Goal: Task Accomplishment & Management: Complete application form

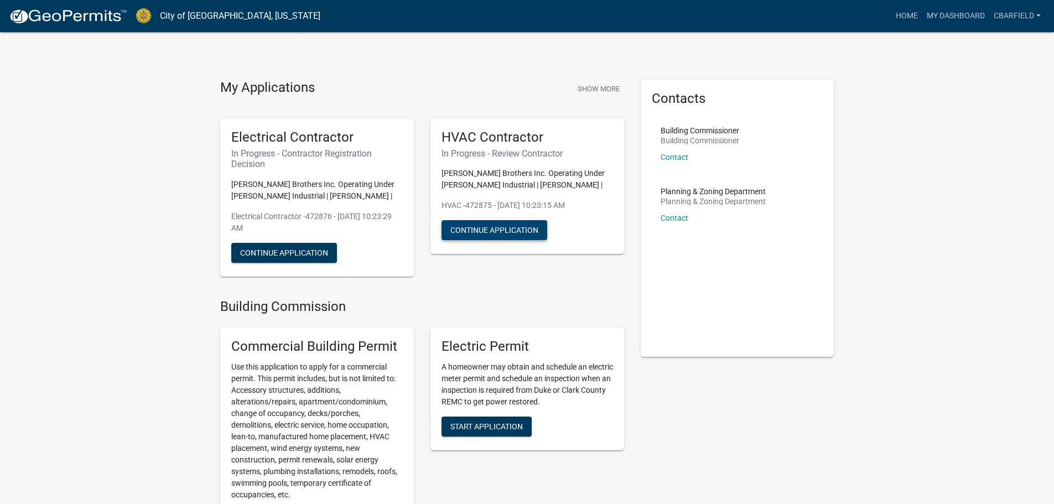
click at [474, 229] on button "Continue Application" at bounding box center [495, 230] width 106 height 20
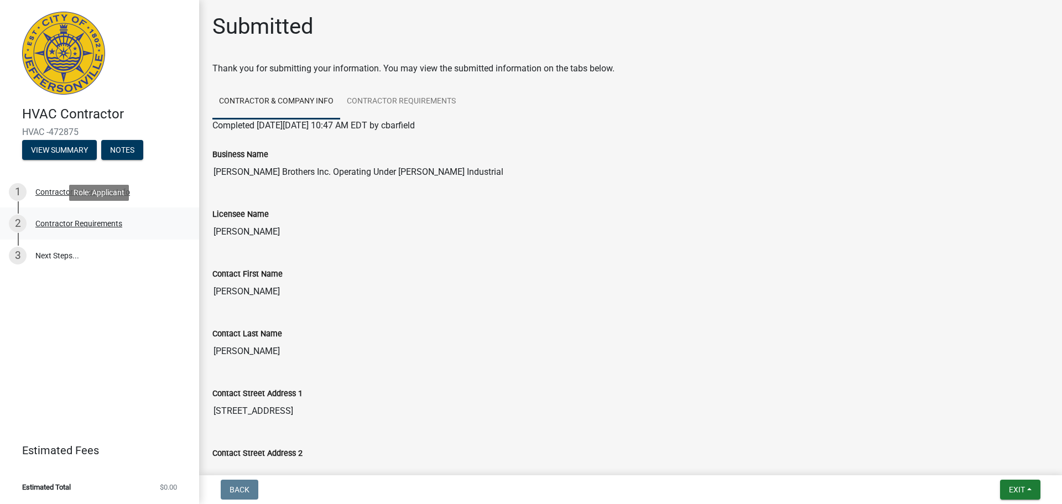
click at [84, 214] on link "2 Contractor Requirements" at bounding box center [99, 224] width 199 height 32
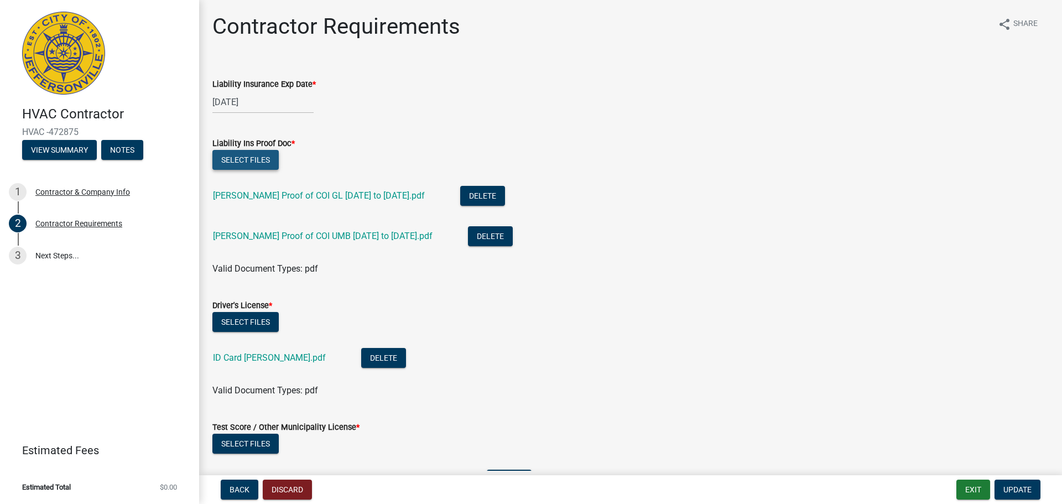
click at [263, 164] on button "Select files" at bounding box center [245, 160] width 66 height 20
click at [252, 158] on button "Select files" at bounding box center [245, 160] width 66 height 20
click at [262, 163] on button "Select files" at bounding box center [245, 160] width 66 height 20
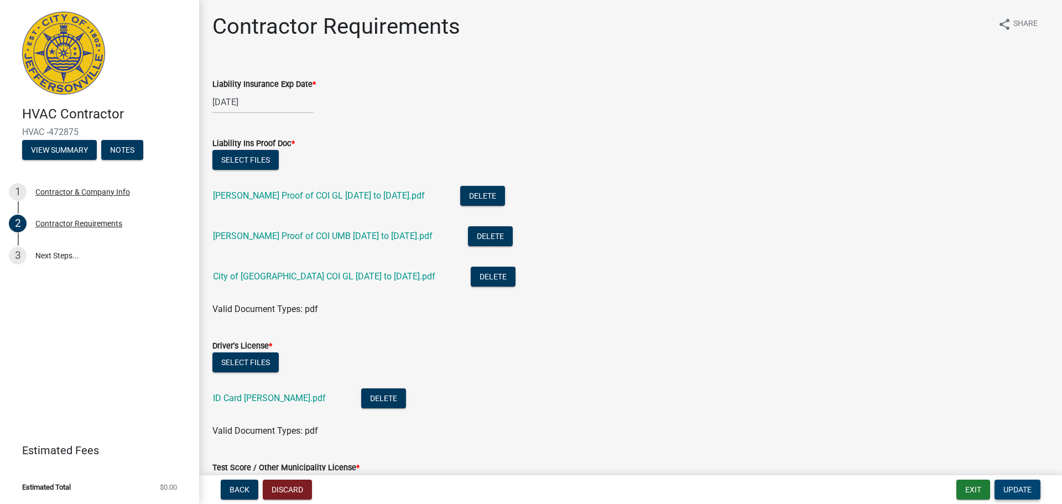
click at [1025, 486] on span "Update" at bounding box center [1018, 489] width 28 height 9
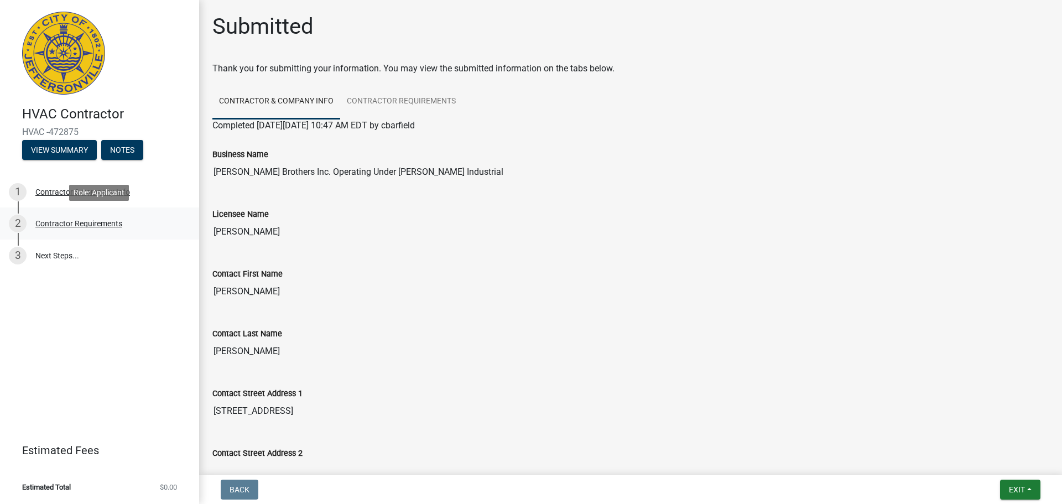
click at [56, 221] on div "Contractor Requirements" at bounding box center [78, 224] width 87 height 8
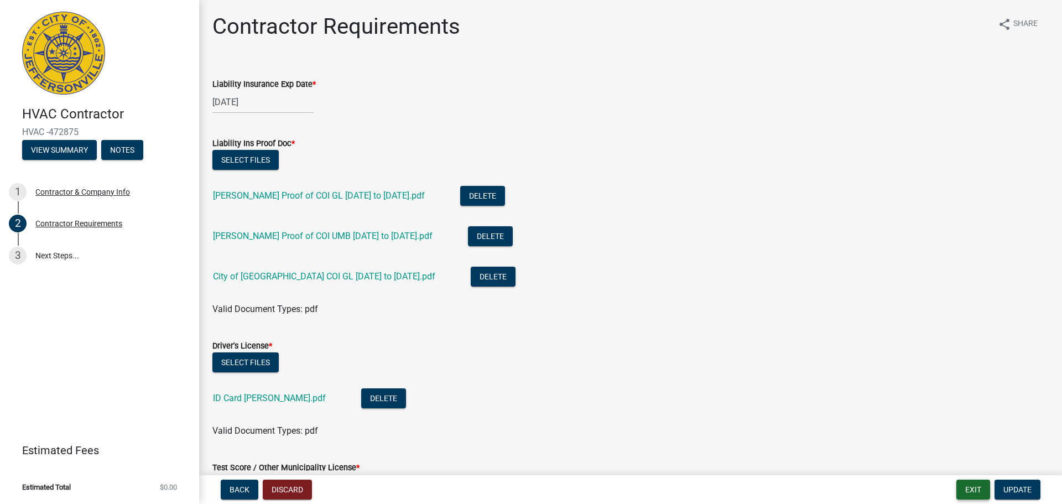
click at [987, 493] on button "Exit" at bounding box center [974, 490] width 34 height 20
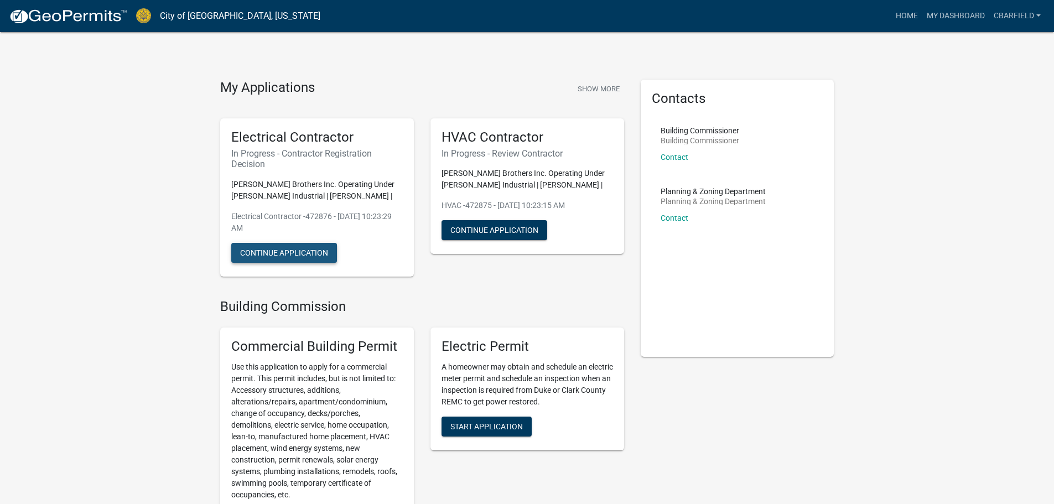
click at [323, 250] on button "Continue Application" at bounding box center [284, 253] width 106 height 20
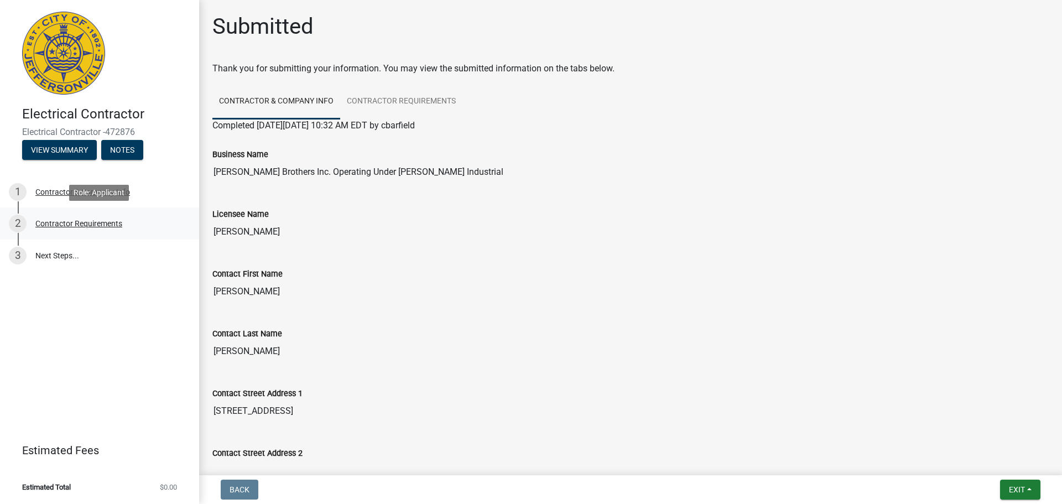
click at [71, 220] on div "Contractor Requirements" at bounding box center [78, 224] width 87 height 8
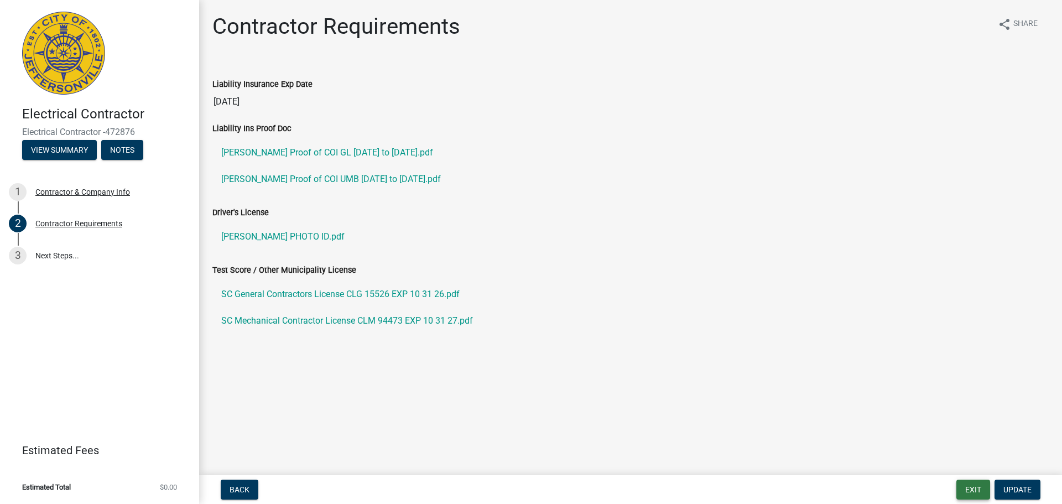
click at [966, 485] on button "Exit" at bounding box center [974, 490] width 34 height 20
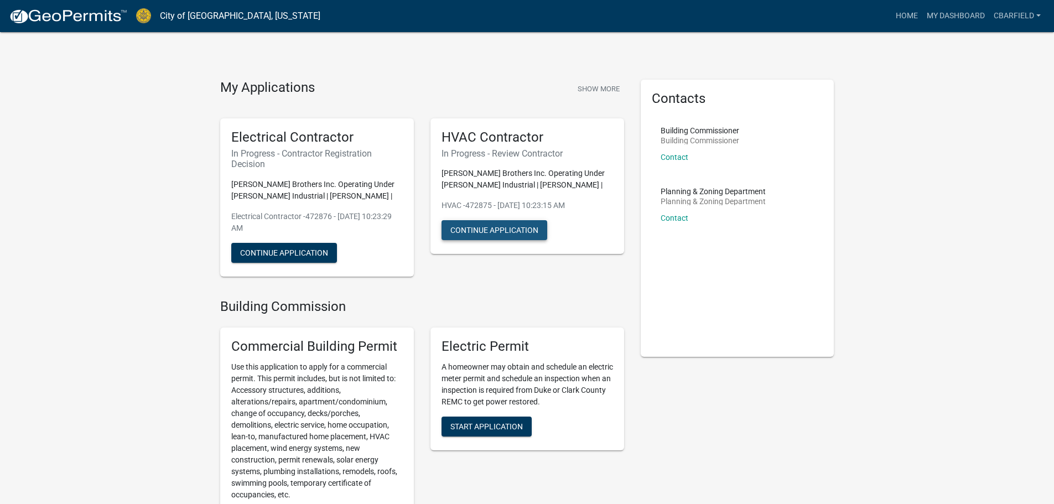
click at [531, 230] on button "Continue Application" at bounding box center [495, 230] width 106 height 20
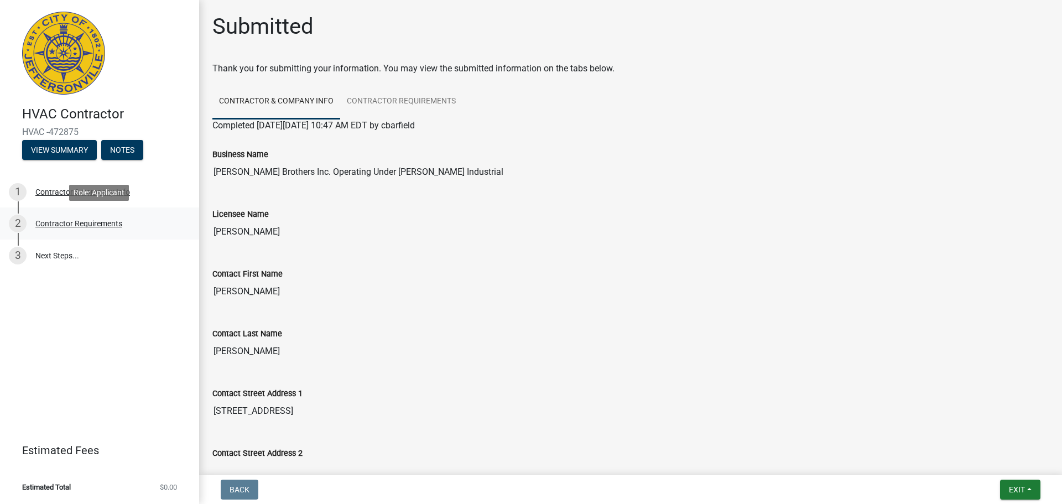
click at [70, 224] on div "Contractor Requirements" at bounding box center [78, 224] width 87 height 8
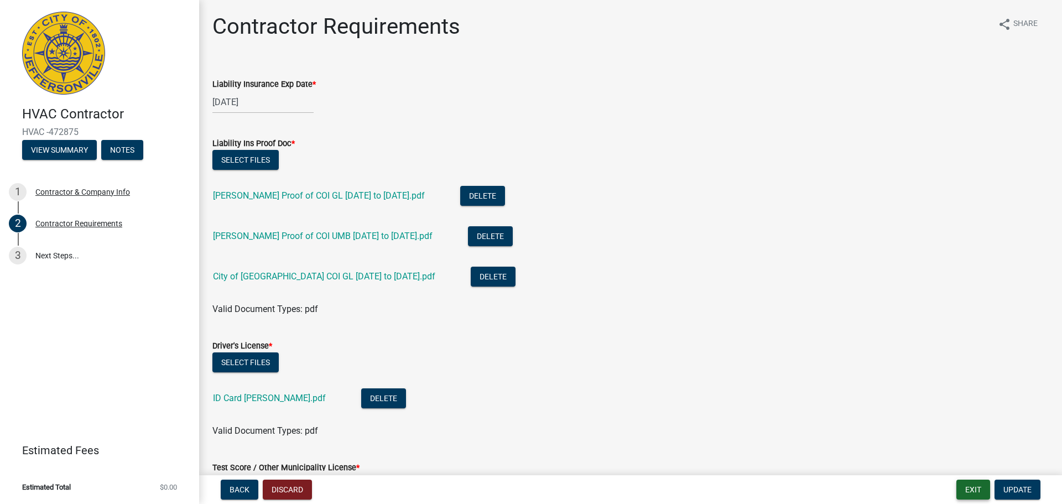
click at [973, 489] on button "Exit" at bounding box center [974, 490] width 34 height 20
